Goal: Task Accomplishment & Management: Complete application form

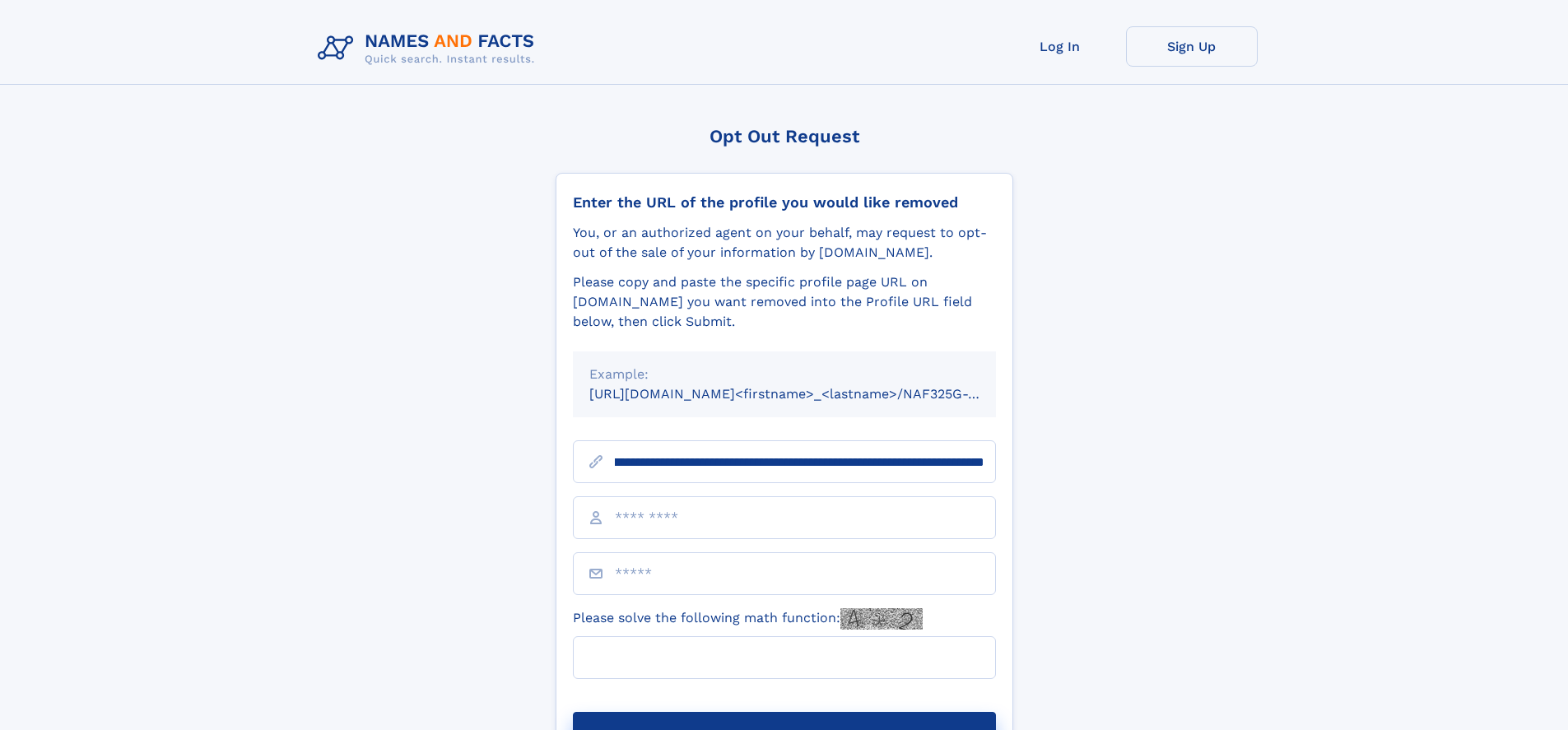
scroll to position [0, 188]
type input "**********"
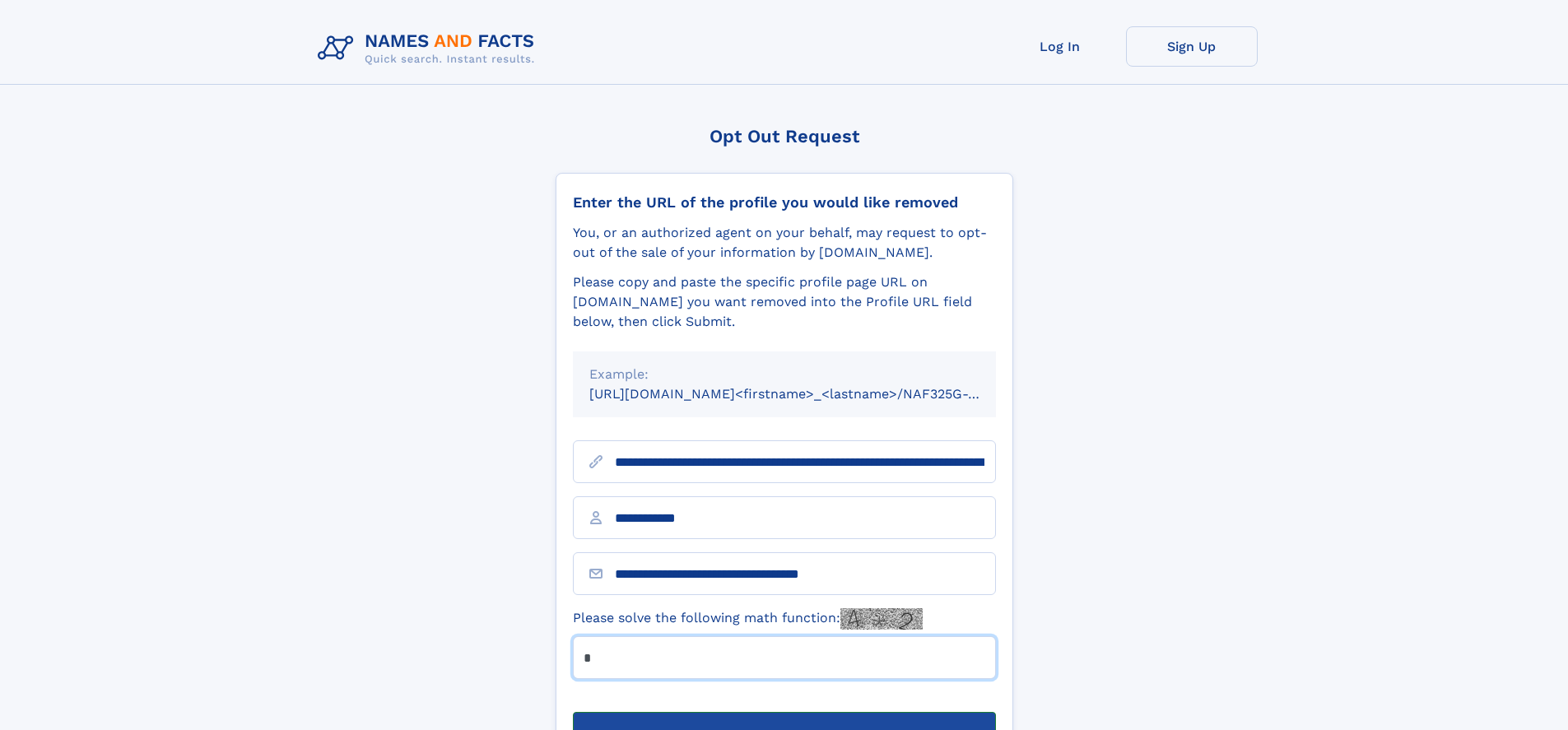
type input "*"
click at [784, 711] on button "Submit Opt Out Request" at bounding box center [784, 738] width 423 height 53
